Goal: Transaction & Acquisition: Purchase product/service

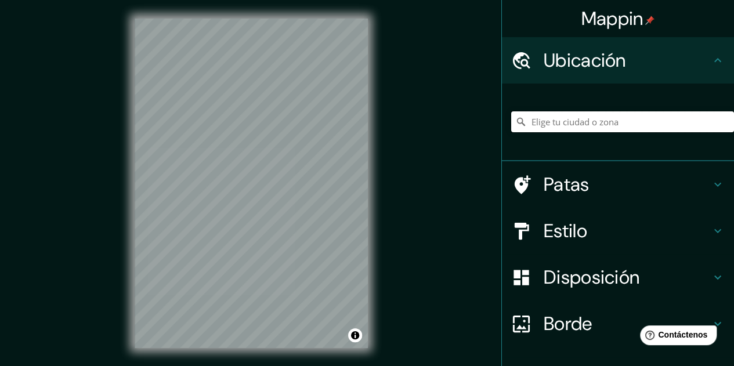
click at [586, 122] on input "Elige tu ciudad o zona" at bounding box center [622, 121] width 223 height 21
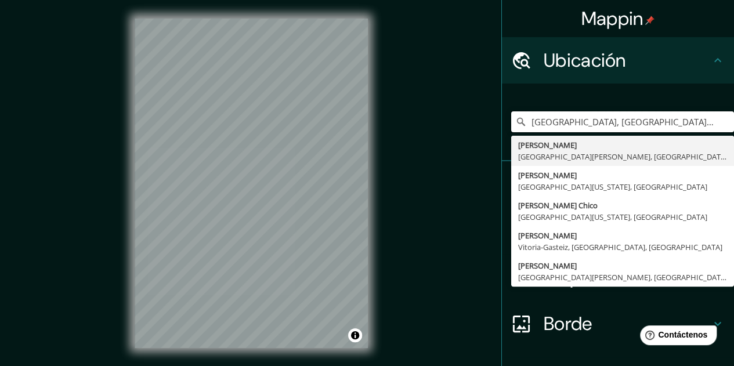
type input "[GEOGRAPHIC_DATA], [GEOGRAPHIC_DATA][PERSON_NAME], [GEOGRAPHIC_DATA]"
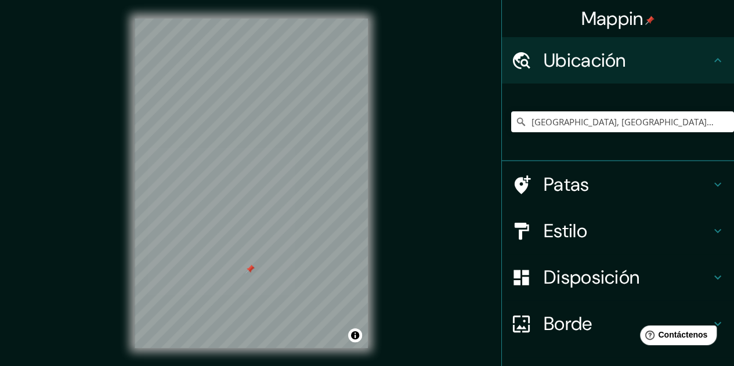
click at [444, 249] on div "Mappin Ubicación [GEOGRAPHIC_DATA], [GEOGRAPHIC_DATA][PERSON_NAME], [GEOGRAPHIC…" at bounding box center [367, 192] width 734 height 385
click at [564, 187] on font "Patas" at bounding box center [566, 184] width 46 height 24
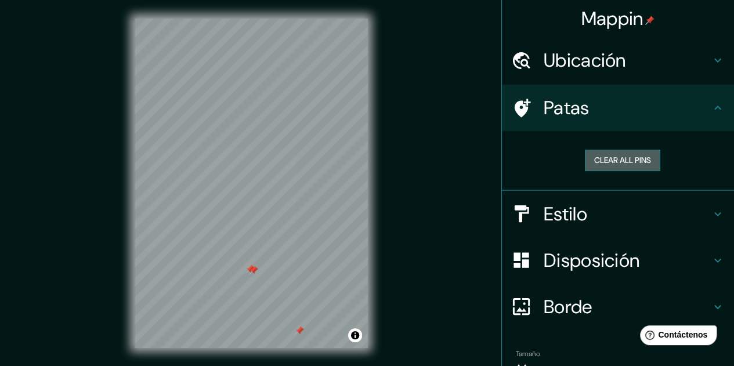
click at [589, 162] on button "Clear all pins" at bounding box center [622, 160] width 75 height 21
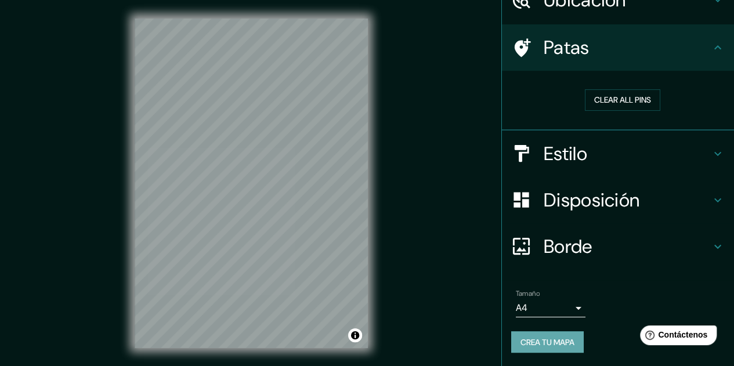
click at [546, 345] on font "Crea tu mapa" at bounding box center [547, 342] width 54 height 10
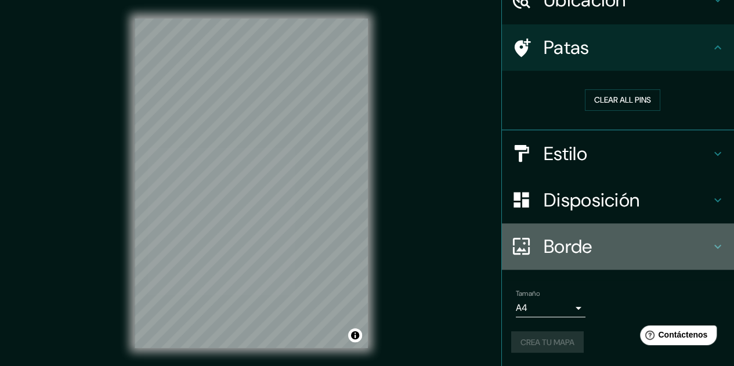
click at [582, 249] on font "Borde" at bounding box center [567, 246] width 49 height 24
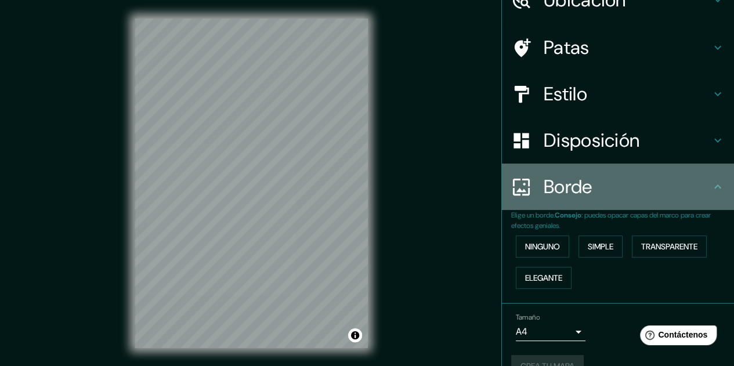
click at [570, 181] on font "Borde" at bounding box center [567, 187] width 49 height 24
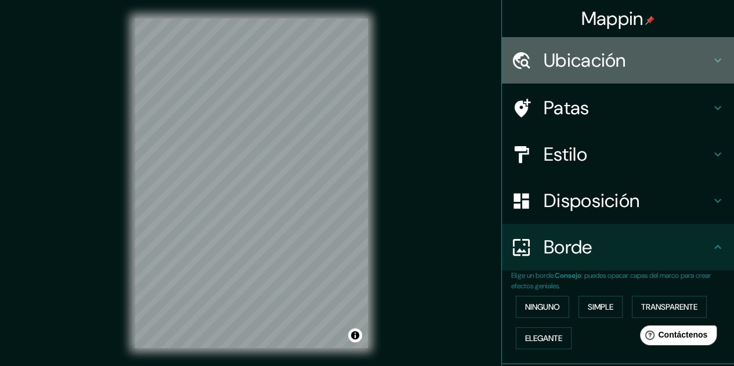
click at [641, 47] on div "Ubicación" at bounding box center [618, 60] width 232 height 46
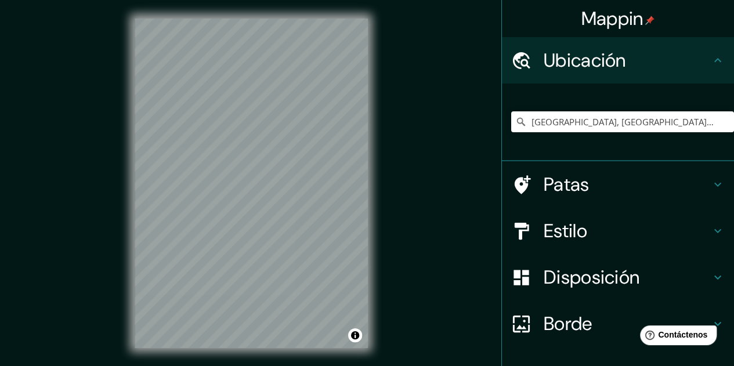
click at [641, 47] on div "Ubicación" at bounding box center [618, 60] width 232 height 46
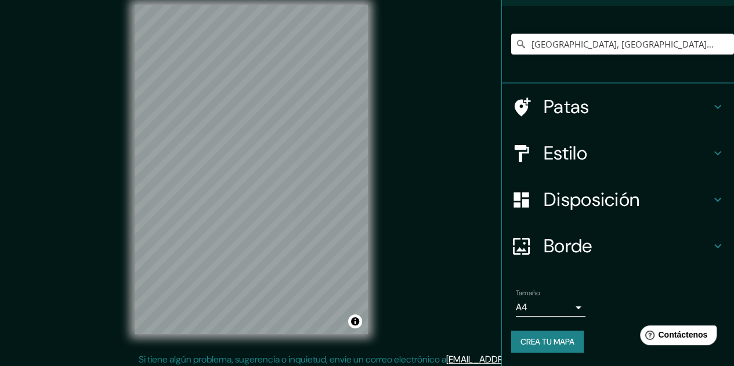
scroll to position [19, 0]
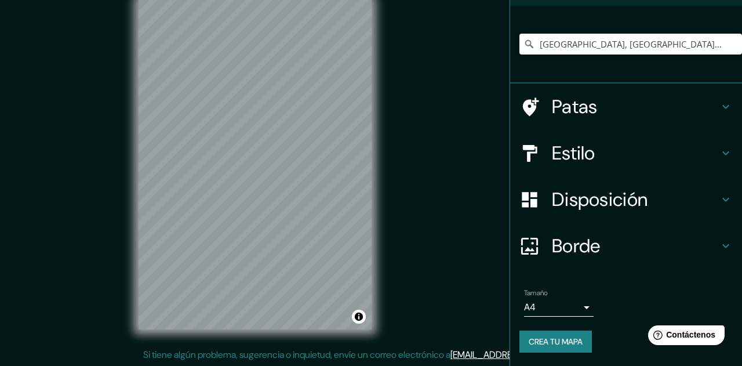
click at [560, 305] on body "Mappin Ubicación [GEOGRAPHIC_DATA], [GEOGRAPHIC_DATA][PERSON_NAME], [GEOGRAPHIC…" at bounding box center [371, 164] width 742 height 366
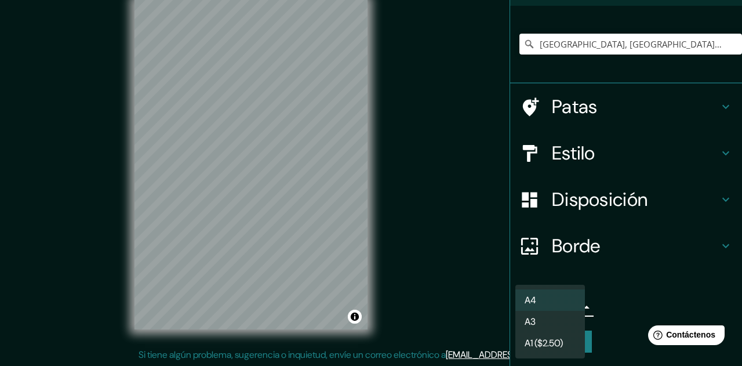
click at [563, 323] on li "A3" at bounding box center [551, 321] width 70 height 21
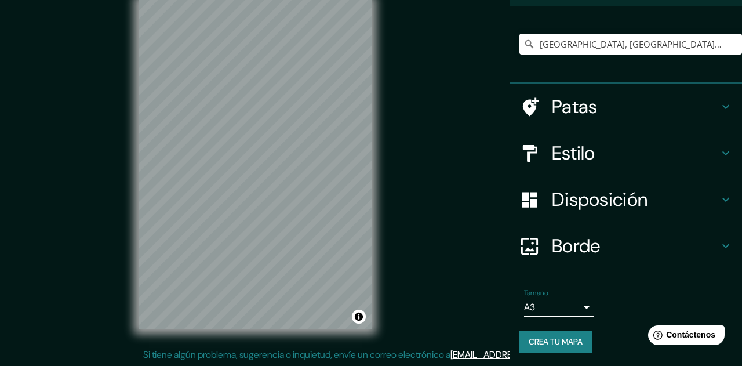
click at [556, 309] on body "Mappin Ubicación [GEOGRAPHIC_DATA], [GEOGRAPHIC_DATA][PERSON_NAME], [GEOGRAPHIC…" at bounding box center [371, 164] width 742 height 366
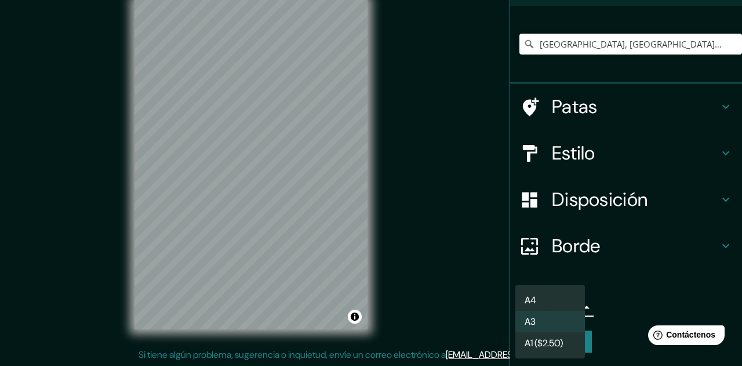
click at [551, 295] on li "A4" at bounding box center [551, 299] width 70 height 21
type input "single"
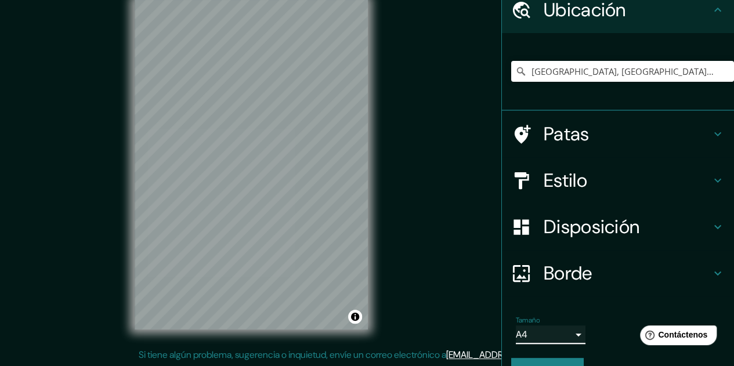
scroll to position [78, 0]
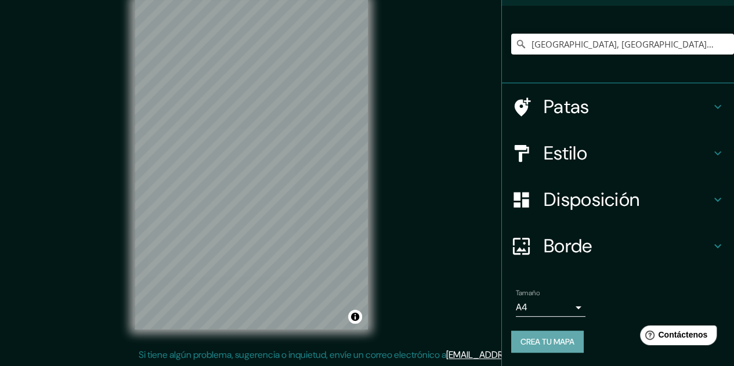
click at [563, 339] on font "Crea tu mapa" at bounding box center [547, 341] width 54 height 10
click at [563, 339] on div "Crea tu mapa" at bounding box center [617, 342] width 213 height 22
click at [710, 248] on icon at bounding box center [717, 246] width 14 height 14
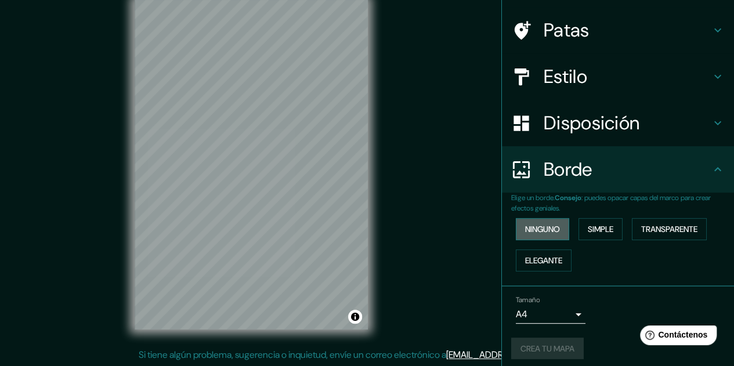
click at [536, 227] on font "Ninguno" at bounding box center [542, 229] width 35 height 10
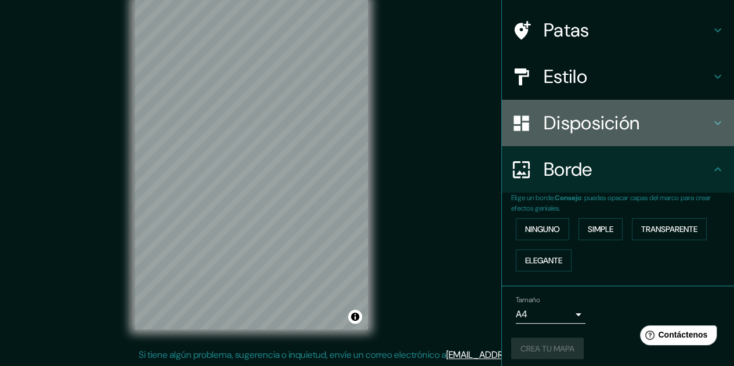
click at [676, 122] on h4 "Disposición" at bounding box center [626, 122] width 167 height 23
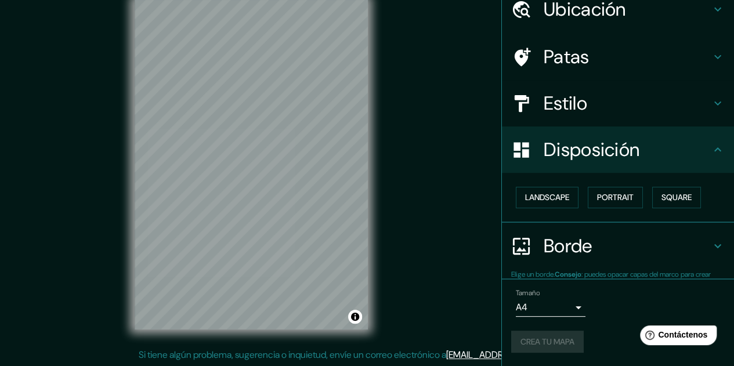
scroll to position [51, 0]
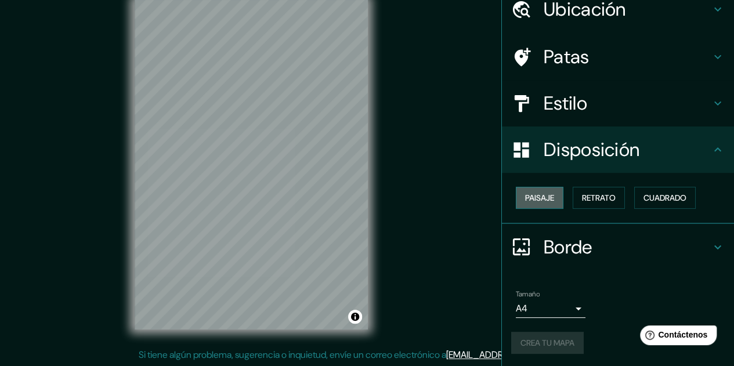
click at [546, 193] on font "Paisaje" at bounding box center [539, 198] width 29 height 10
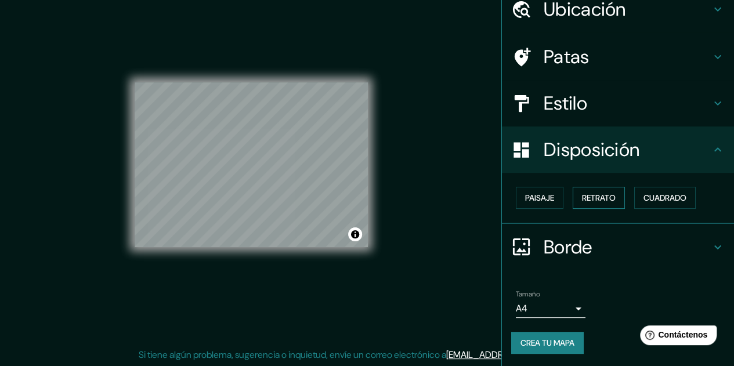
click at [615, 198] on button "Retrato" at bounding box center [598, 198] width 52 height 22
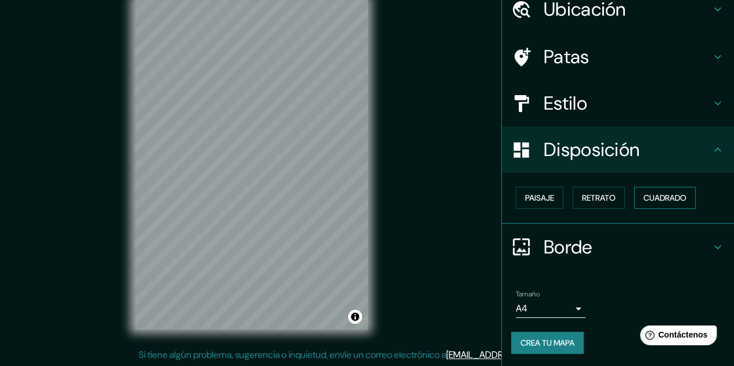
click at [647, 198] on font "Cuadrado" at bounding box center [664, 198] width 43 height 10
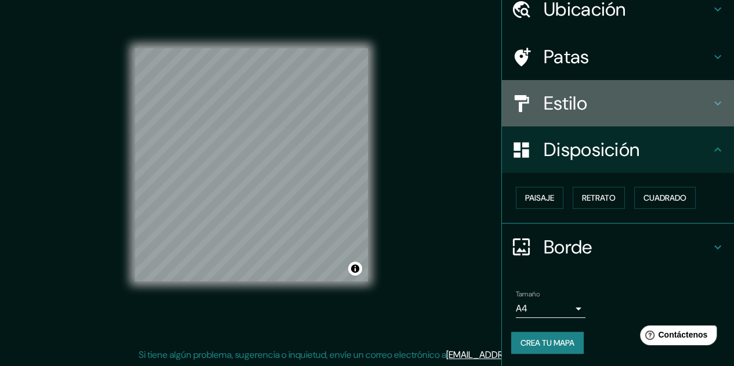
click at [621, 104] on h4 "Estilo" at bounding box center [626, 103] width 167 height 23
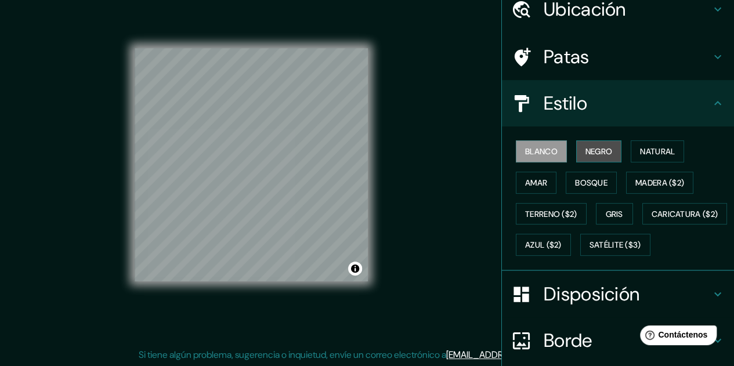
click at [585, 153] on font "Negro" at bounding box center [598, 151] width 27 height 10
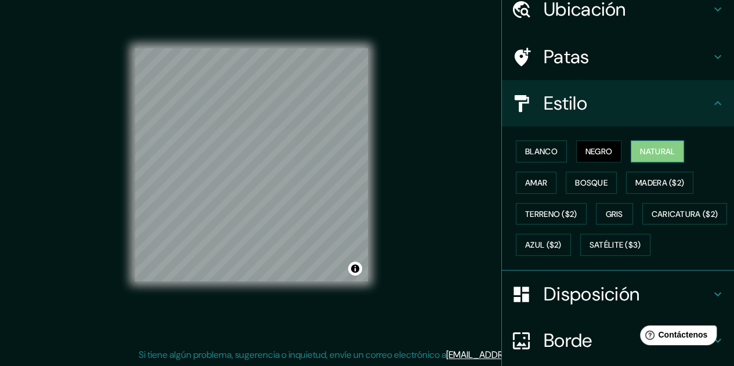
click at [630, 153] on button "Natural" at bounding box center [656, 151] width 53 height 22
click at [525, 178] on font "Amar" at bounding box center [536, 182] width 22 height 10
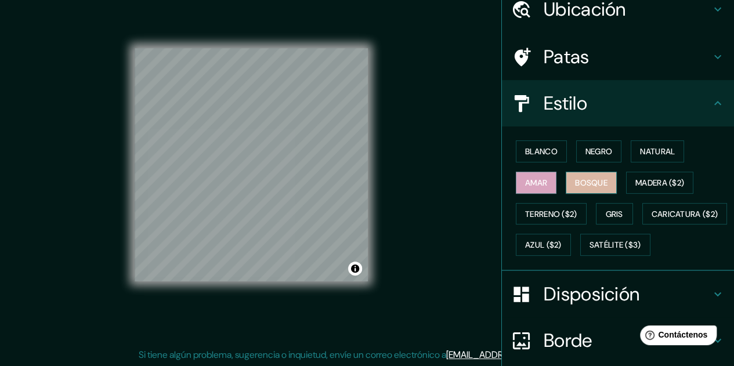
click at [576, 188] on font "Bosque" at bounding box center [591, 182] width 32 height 15
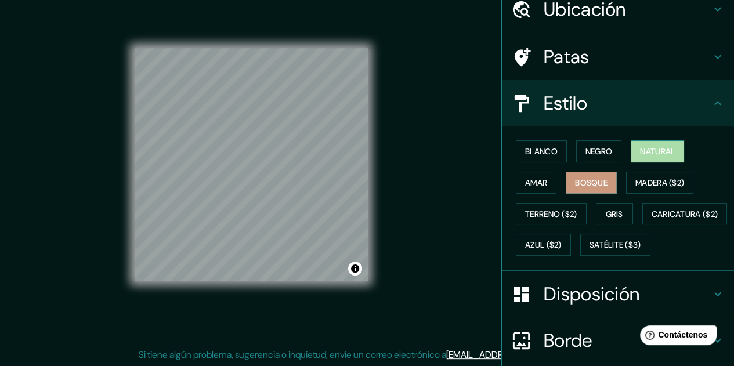
click at [652, 151] on font "Natural" at bounding box center [657, 151] width 35 height 10
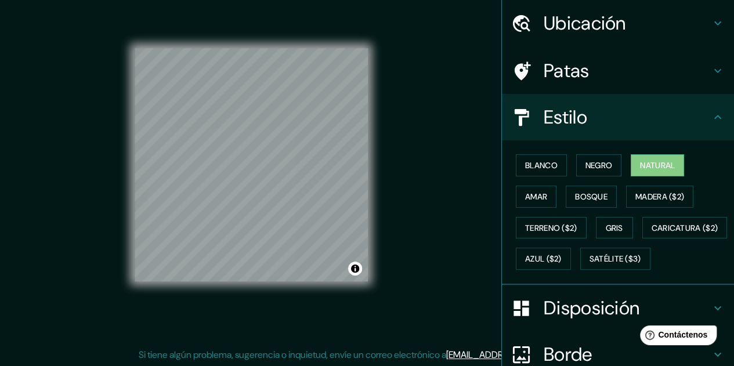
scroll to position [0, 0]
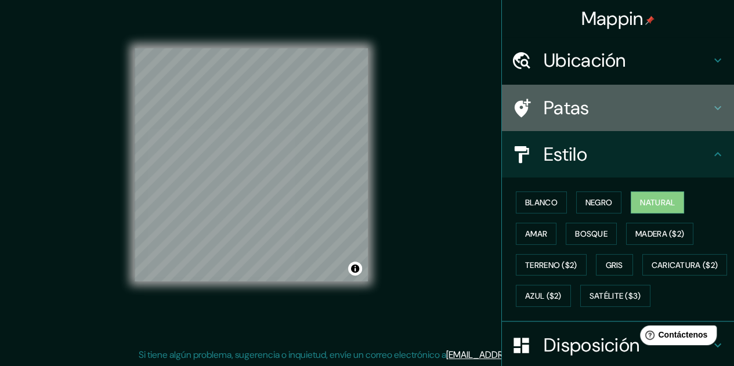
click at [621, 122] on div "Patas" at bounding box center [618, 108] width 232 height 46
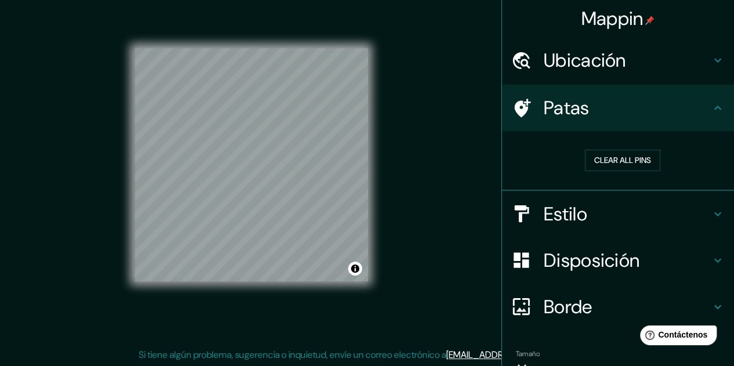
click at [623, 68] on h4 "Ubicación" at bounding box center [626, 60] width 167 height 23
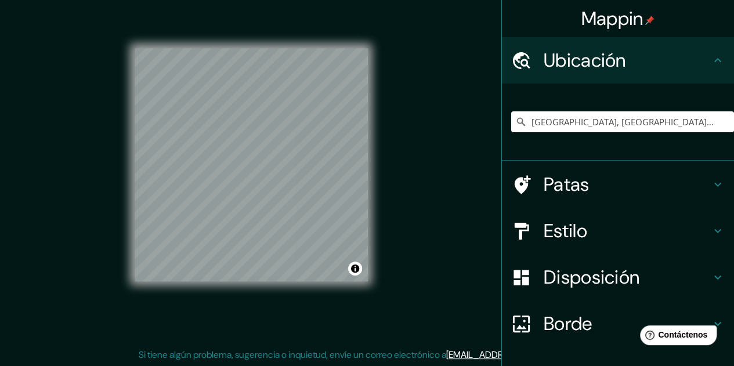
click at [623, 68] on h4 "Ubicación" at bounding box center [626, 60] width 167 height 23
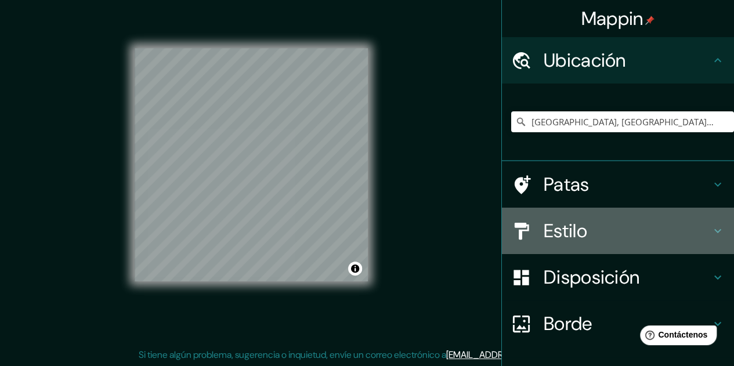
click at [592, 231] on h4 "Estilo" at bounding box center [626, 230] width 167 height 23
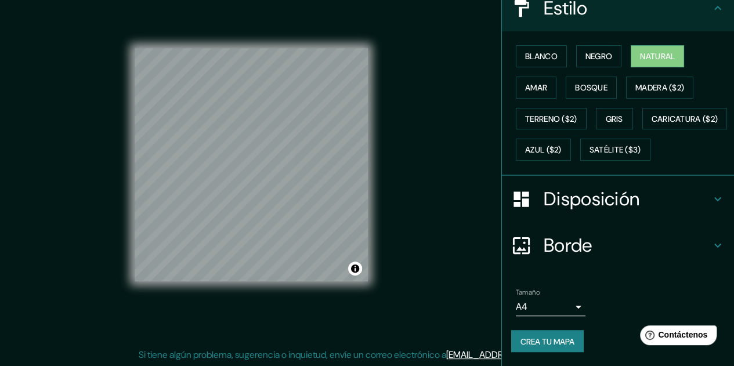
click at [631, 188] on font "Disposición" at bounding box center [591, 199] width 96 height 24
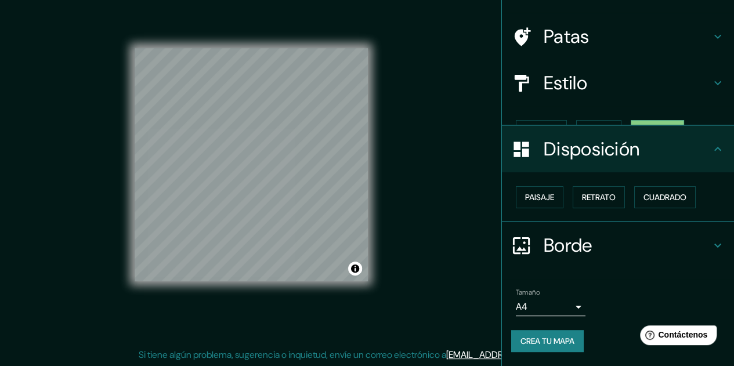
scroll to position [51, 0]
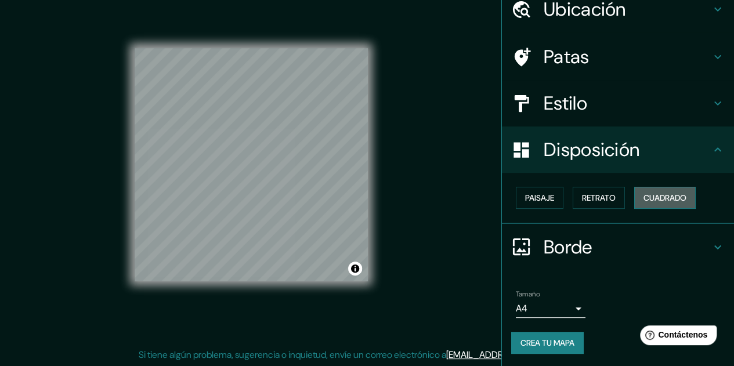
click at [650, 204] on font "Cuadrado" at bounding box center [664, 197] width 43 height 15
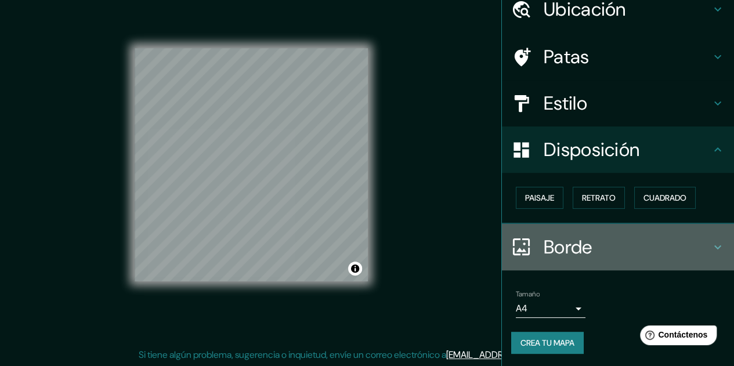
click at [589, 241] on h4 "Borde" at bounding box center [626, 246] width 167 height 23
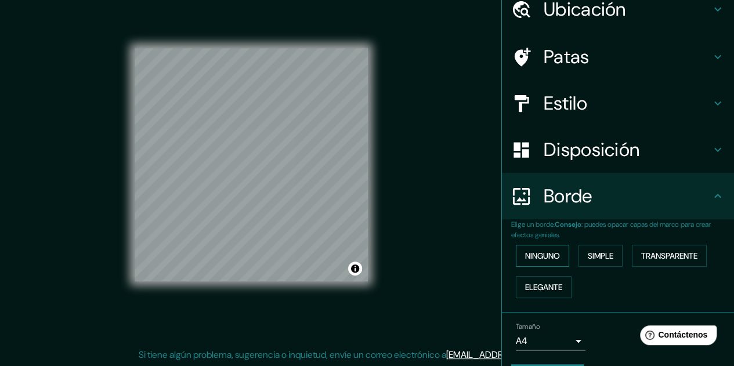
click at [536, 260] on font "Ninguno" at bounding box center [542, 256] width 35 height 10
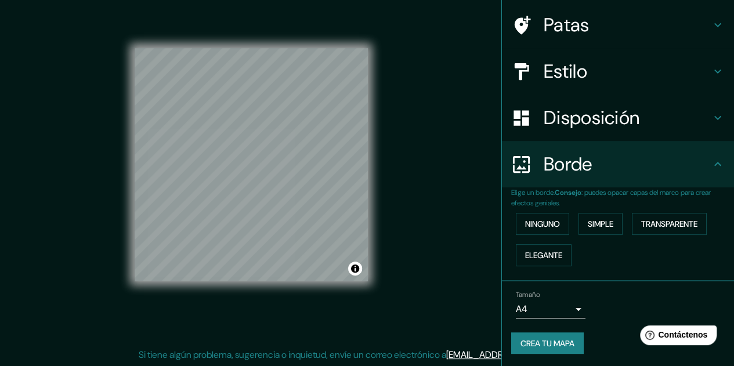
click at [547, 340] on font "Crea tu mapa" at bounding box center [547, 343] width 54 height 10
click at [568, 332] on button "Crea tu mapa" at bounding box center [547, 343] width 72 height 22
click at [568, 332] on div "Crea tu mapa" at bounding box center [617, 343] width 213 height 22
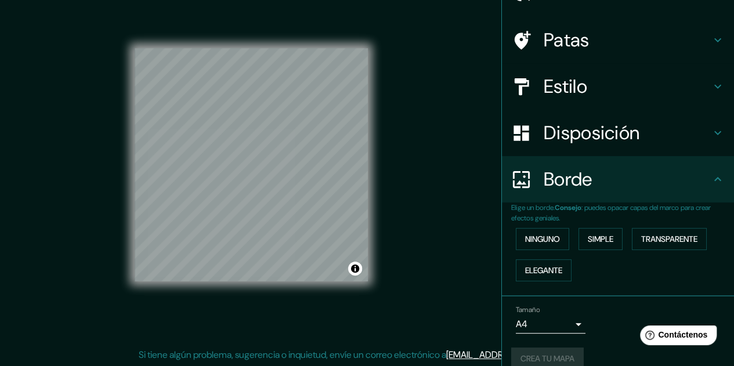
scroll to position [0, 0]
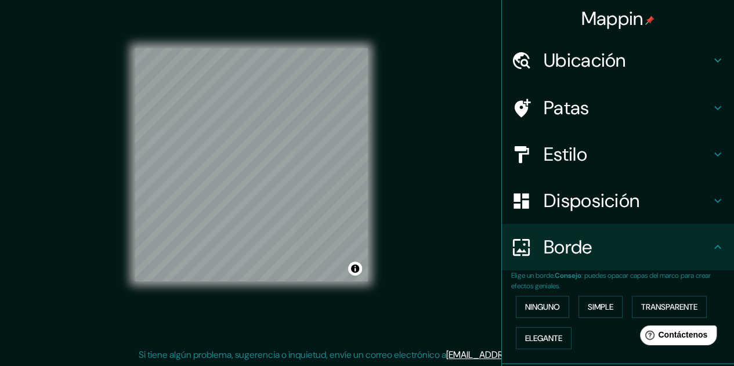
click at [604, 16] on font "Mappin" at bounding box center [612, 18] width 62 height 24
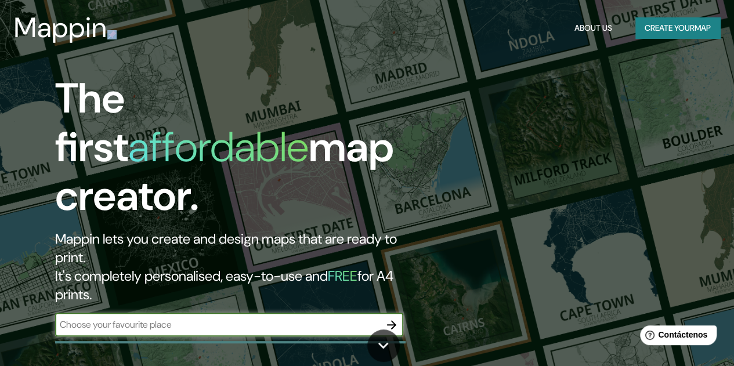
click at [604, 16] on div "Mappin About Us Create your map" at bounding box center [367, 27] width 734 height 37
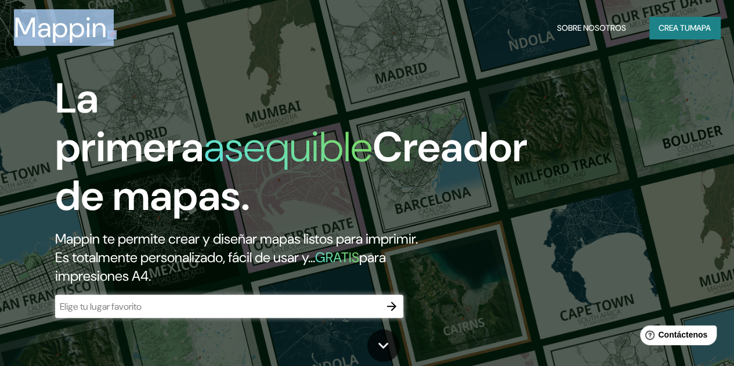
click at [688, 16] on div "Mappin Sobre nosotros Crea tu mapa" at bounding box center [367, 27] width 734 height 37
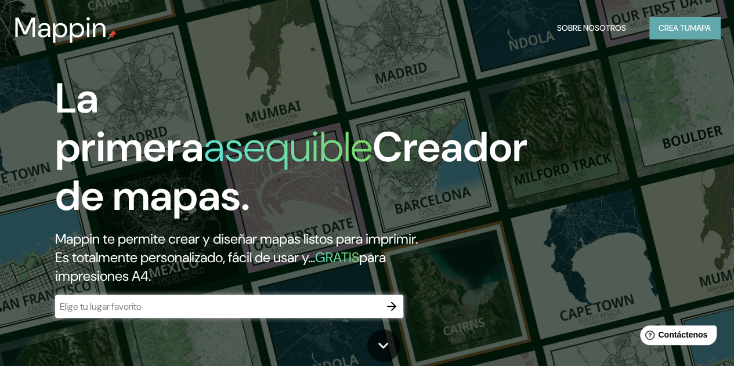
click at [687, 24] on font "Crea tu" at bounding box center [673, 28] width 31 height 10
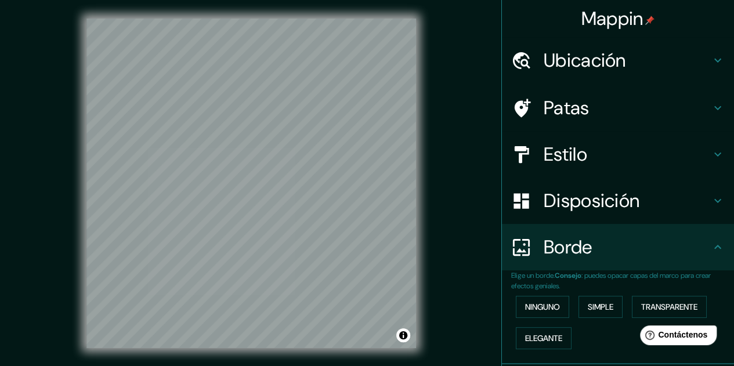
click at [590, 61] on font "Ubicación" at bounding box center [584, 60] width 82 height 24
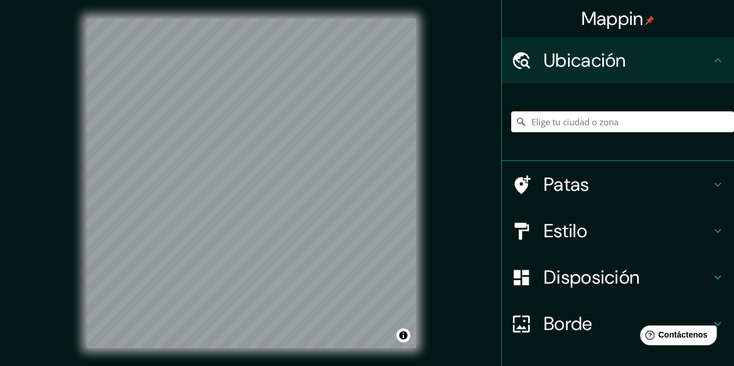
click at [581, 125] on input "Elige tu ciudad o zona" at bounding box center [622, 121] width 223 height 21
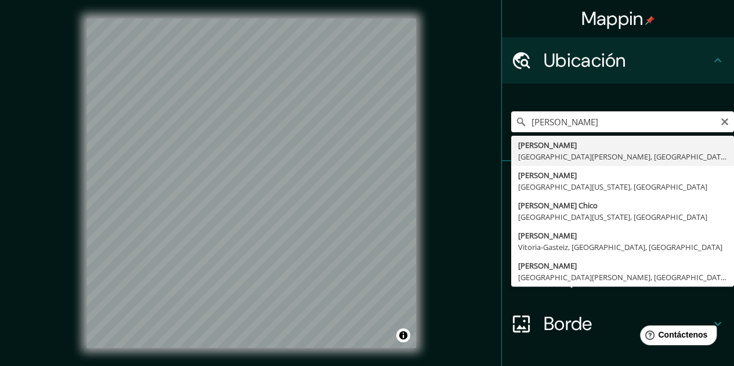
type input "[GEOGRAPHIC_DATA], [GEOGRAPHIC_DATA][PERSON_NAME], [GEOGRAPHIC_DATA]"
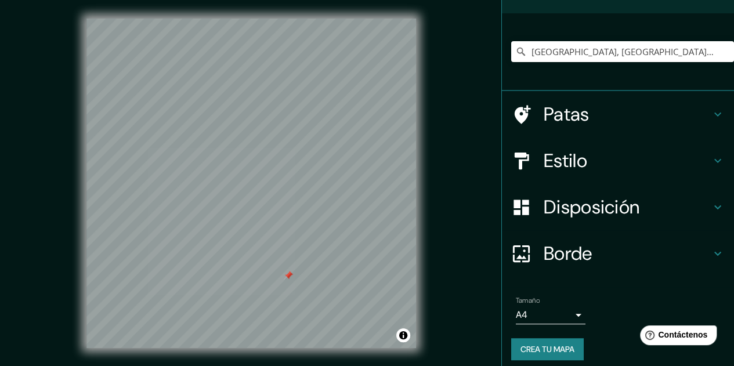
scroll to position [78, 0]
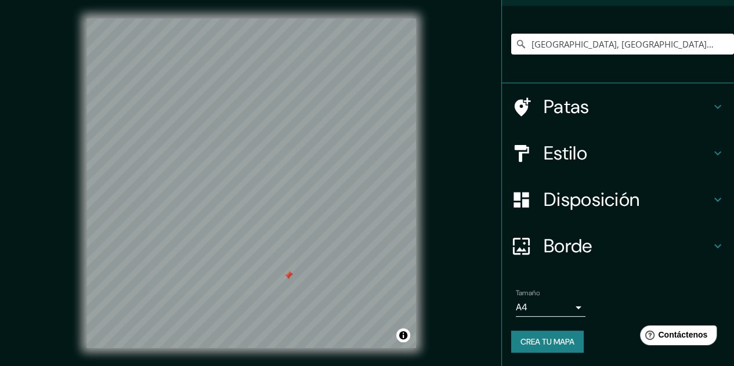
click at [549, 335] on font "Crea tu mapa" at bounding box center [547, 341] width 54 height 15
click at [549, 335] on div "Crea tu mapa" at bounding box center [617, 342] width 213 height 22
click at [686, 328] on div "Help Contáctenos" at bounding box center [678, 335] width 79 height 20
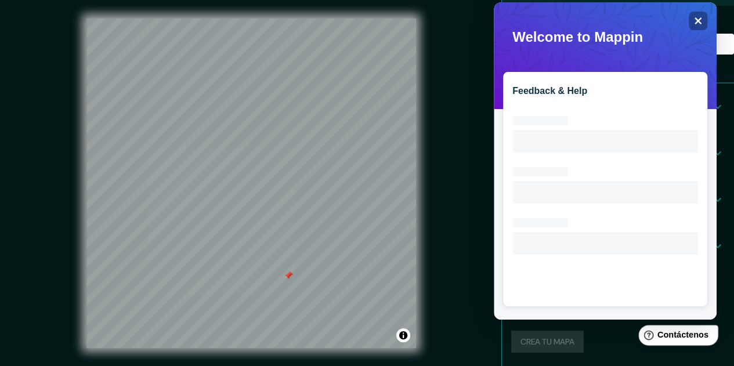
scroll to position [0, 0]
click at [694, 16] on icon "Close" at bounding box center [697, 20] width 9 height 9
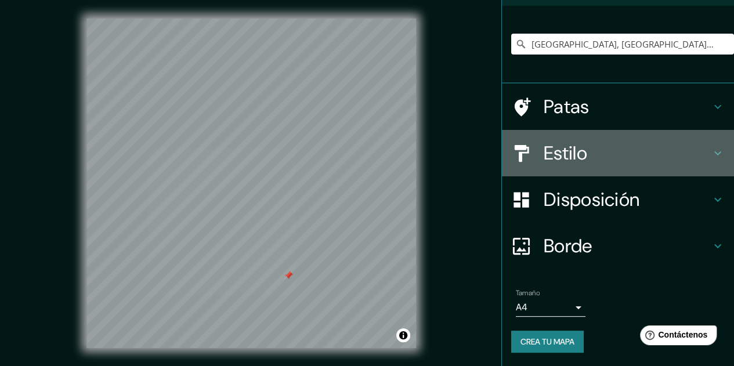
click at [543, 141] on font "Estilo" at bounding box center [564, 153] width 43 height 24
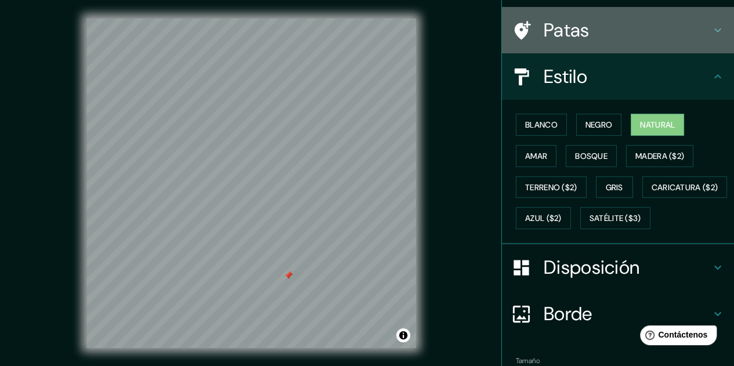
click at [612, 19] on div "Patas" at bounding box center [618, 30] width 232 height 46
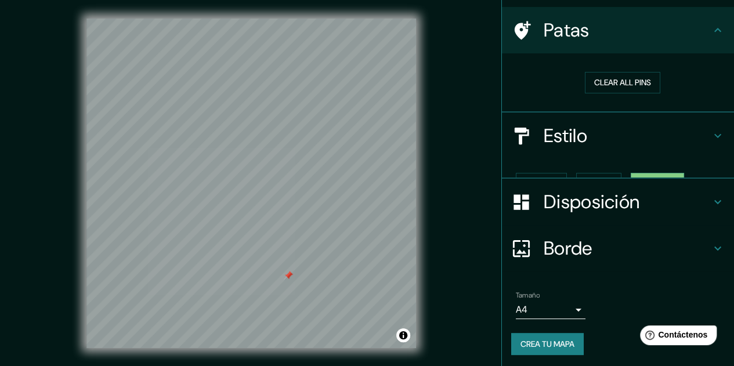
scroll to position [60, 0]
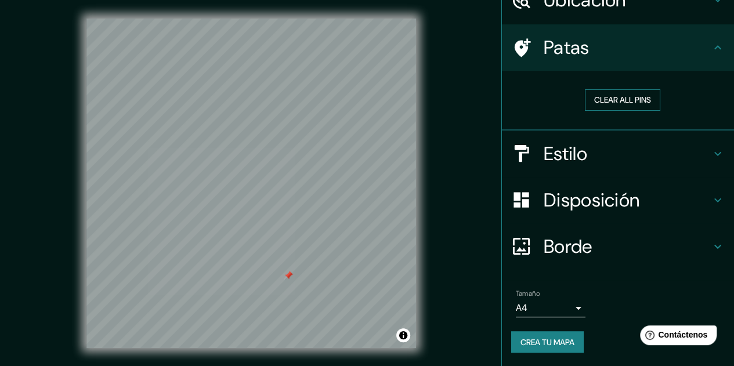
click at [617, 90] on button "Clear all pins" at bounding box center [622, 99] width 75 height 21
click at [536, 329] on div "Tamaño A4 single Crea tu mapa" at bounding box center [617, 324] width 213 height 78
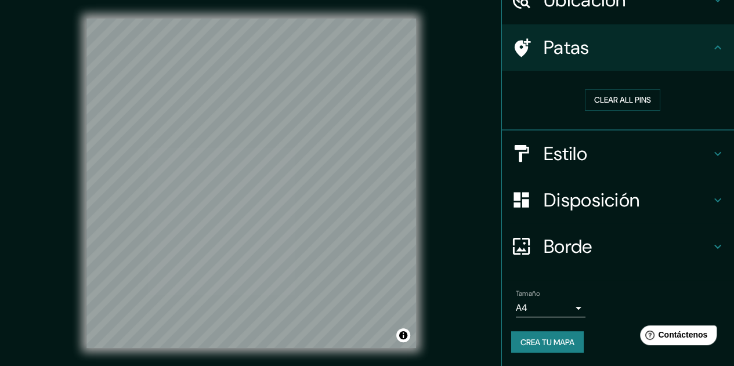
click at [530, 345] on font "Crea tu mapa" at bounding box center [547, 342] width 54 height 10
click at [530, 345] on div "Crea tu mapa" at bounding box center [617, 342] width 213 height 22
